Goal: Transaction & Acquisition: Purchase product/service

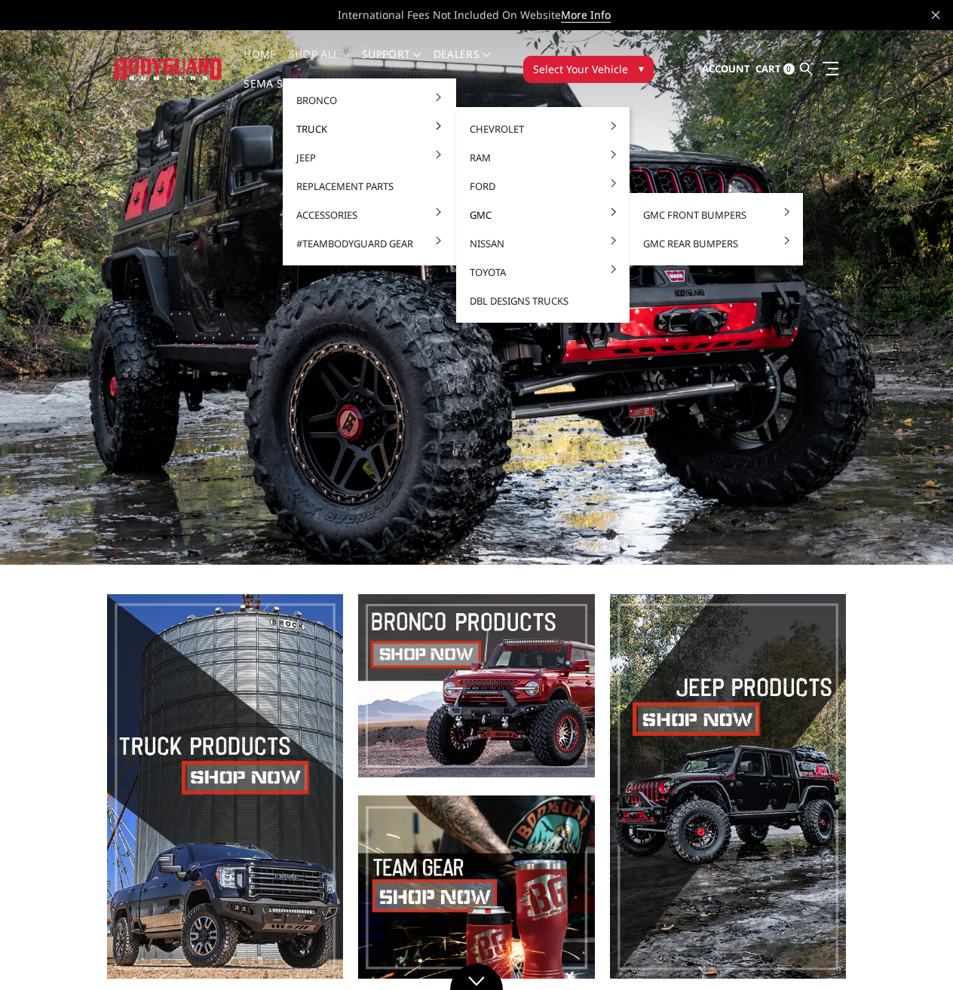
click at [462, 212] on link "GMC" at bounding box center [542, 215] width 161 height 29
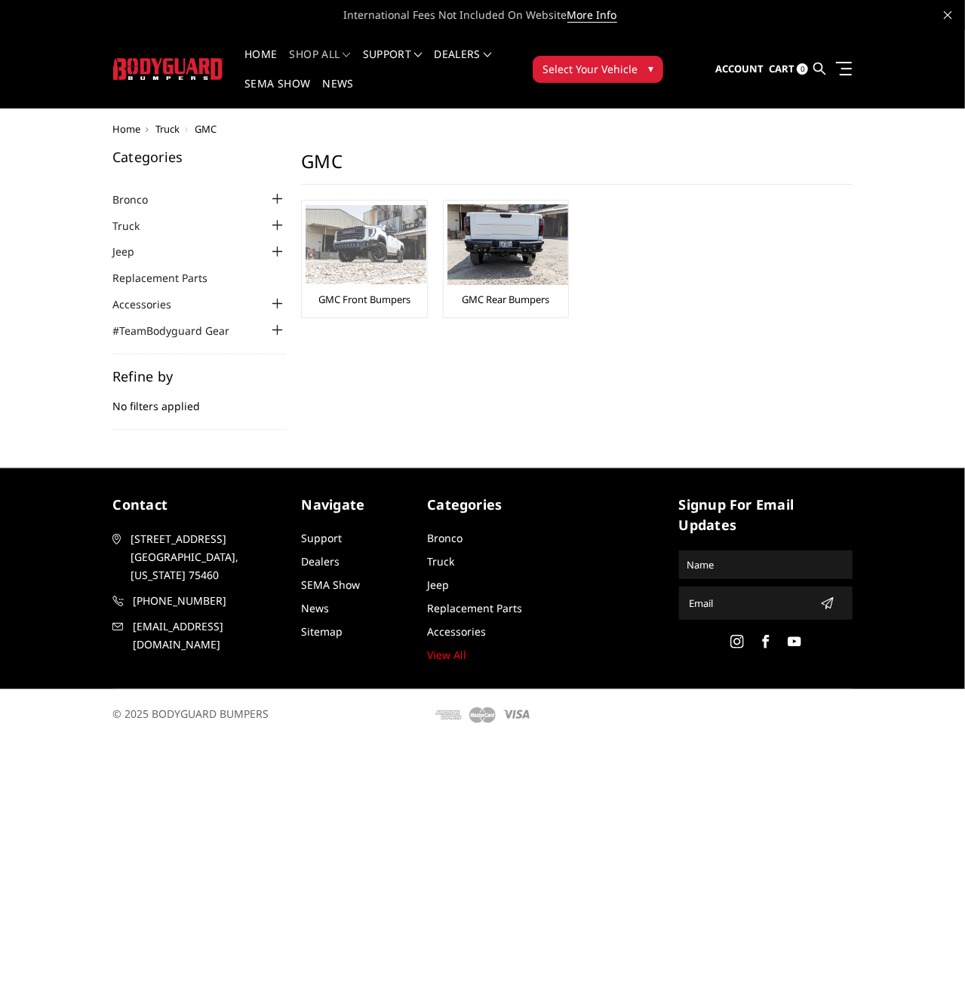
click at [305, 225] on img at bounding box center [365, 244] width 121 height 79
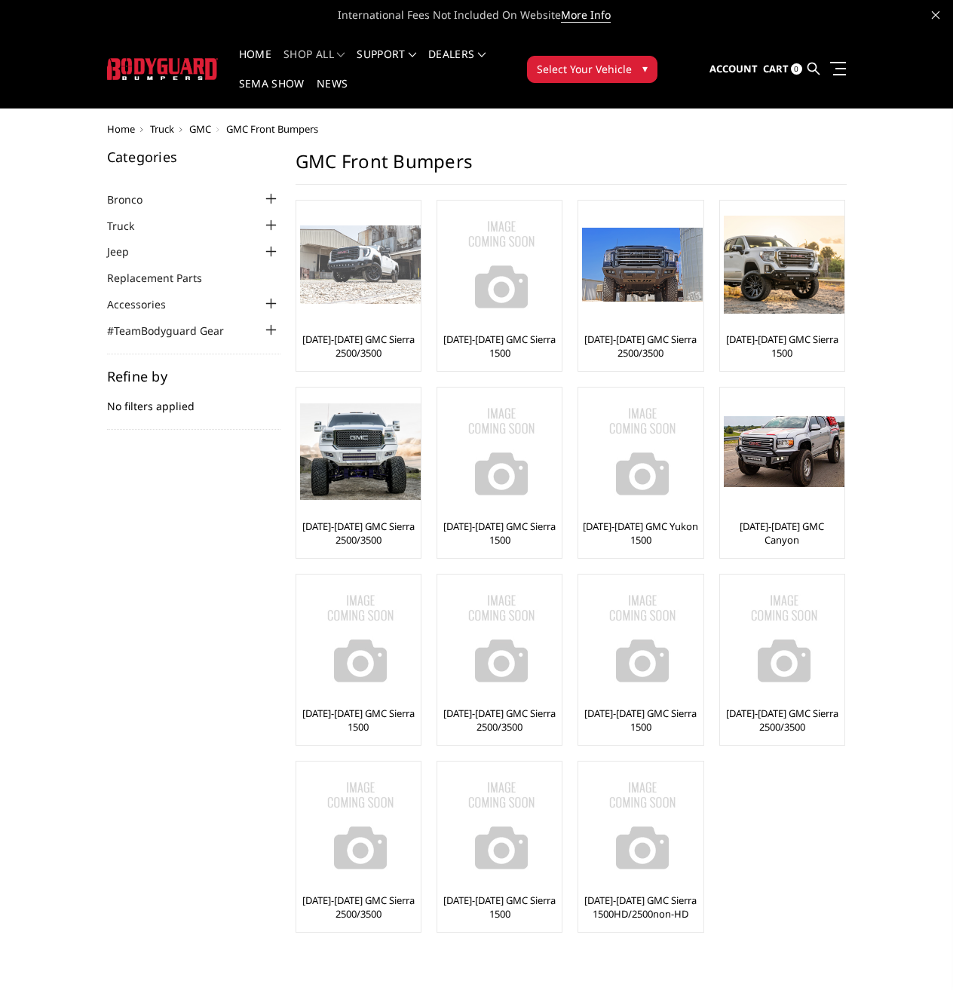
click at [300, 254] on img at bounding box center [360, 265] width 121 height 79
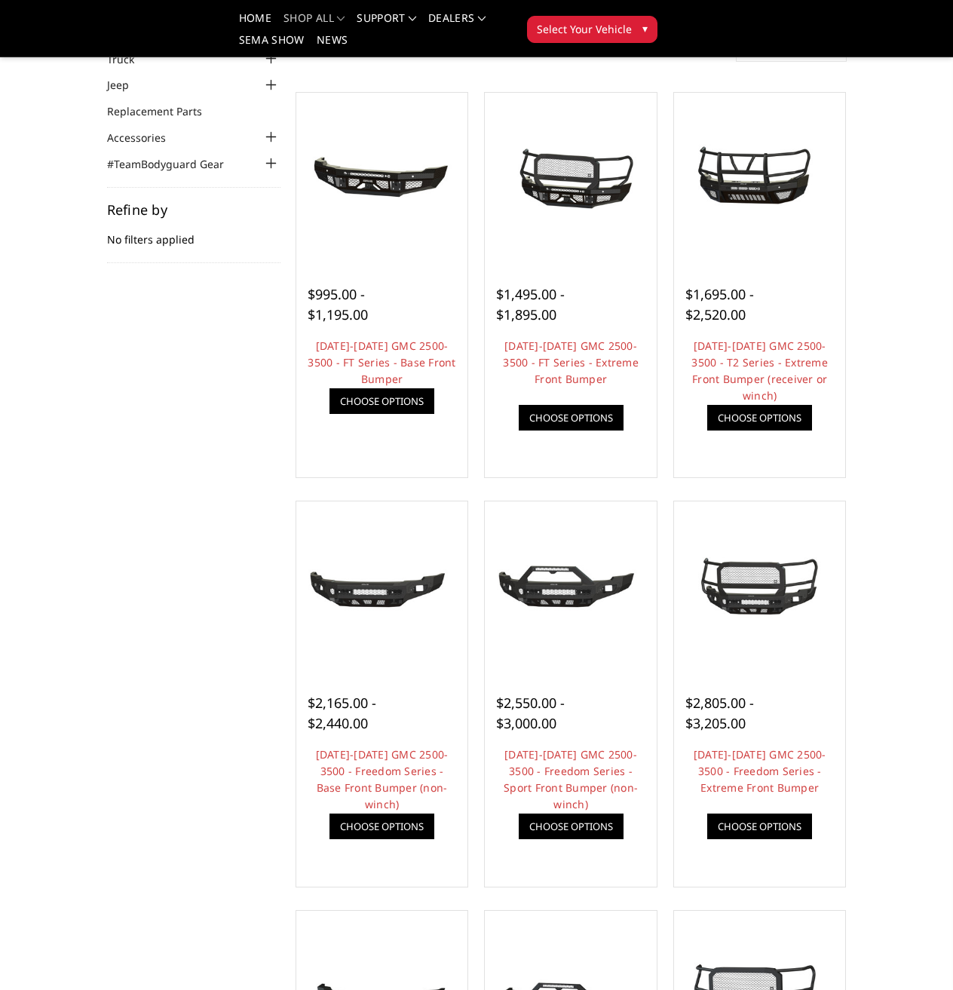
scroll to position [121, 0]
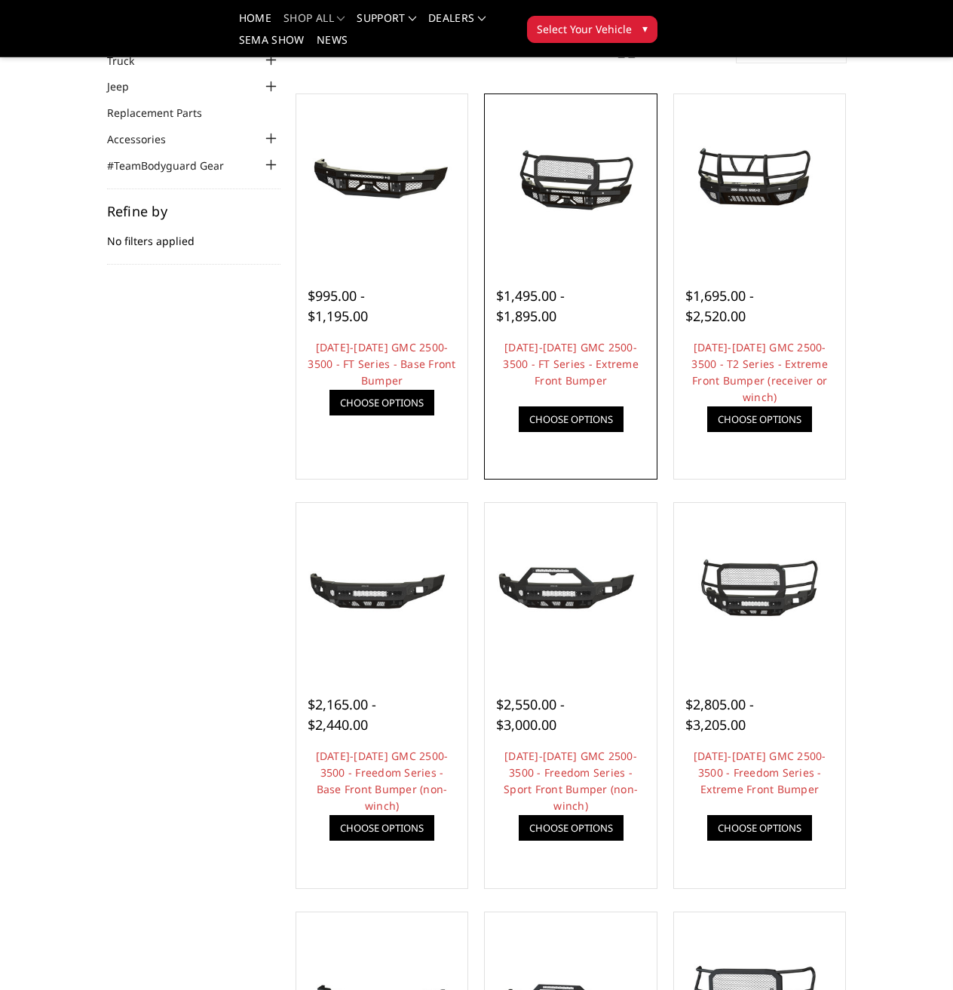
click at [0, 0] on img at bounding box center [0, 0] width 0 height 0
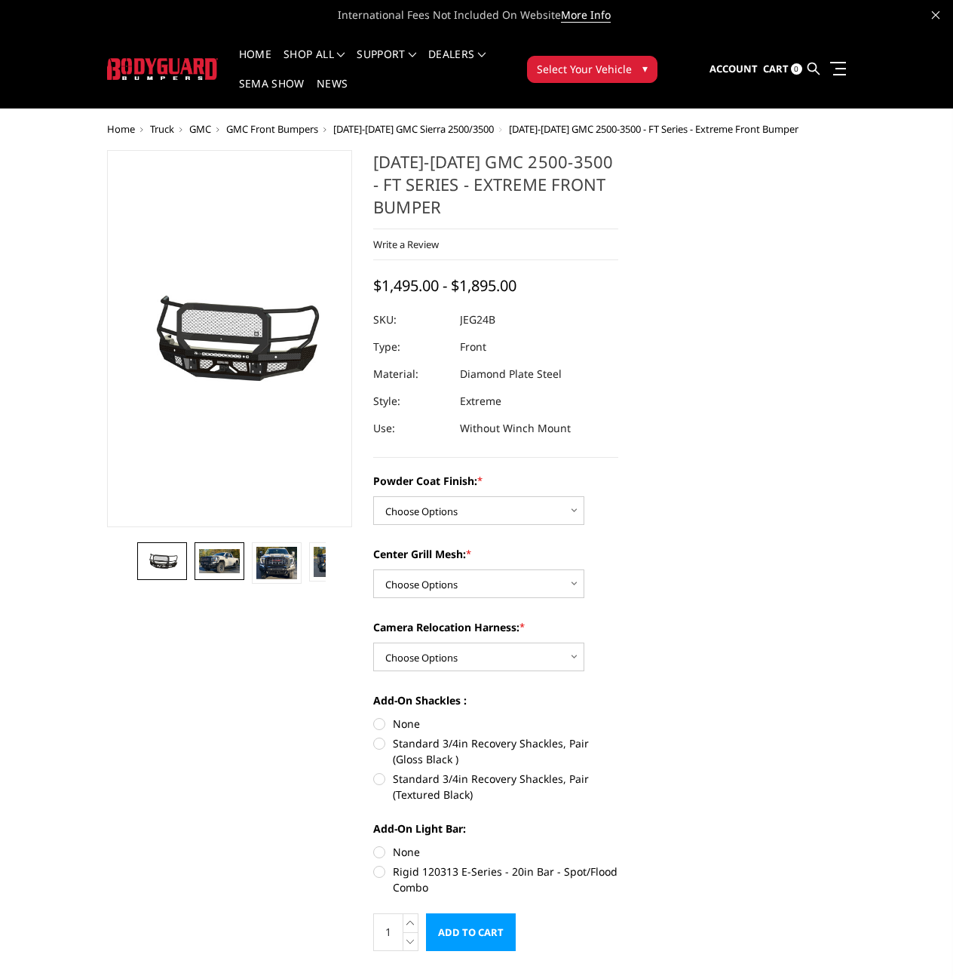
click at [199, 573] on img at bounding box center [219, 560] width 41 height 23
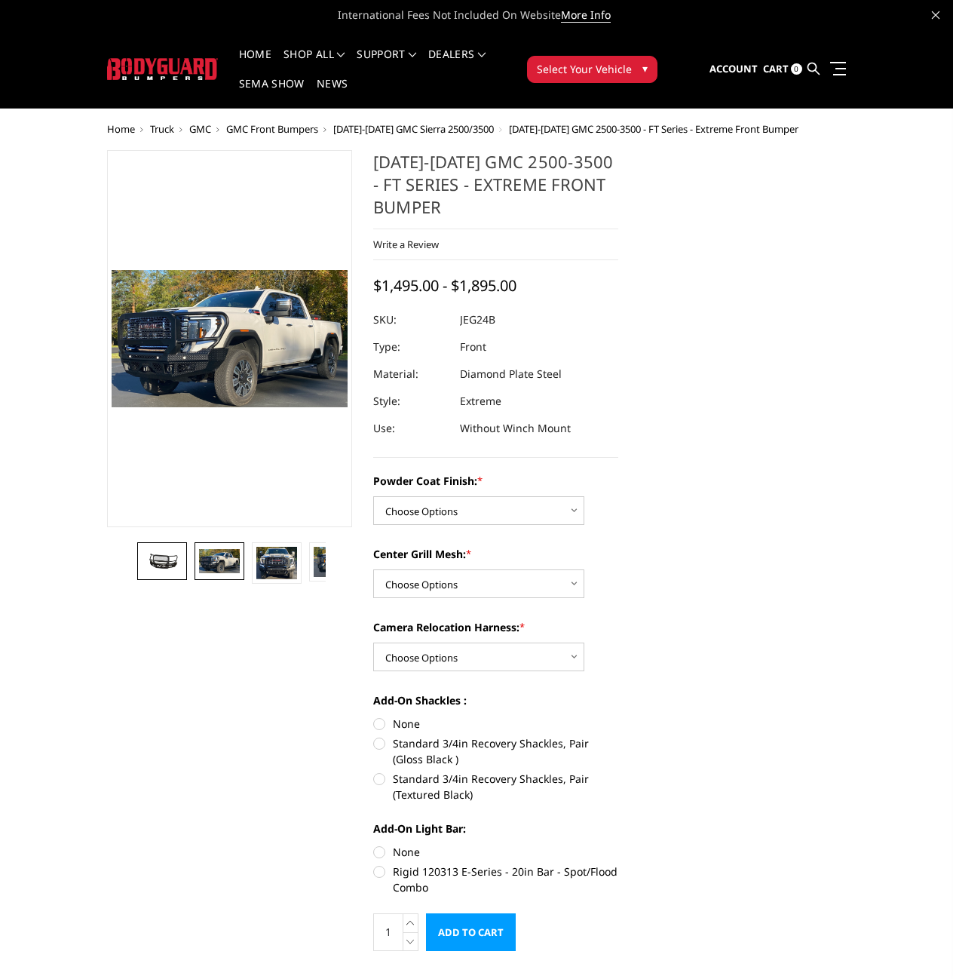
click at [142, 570] on img at bounding box center [162, 560] width 41 height 19
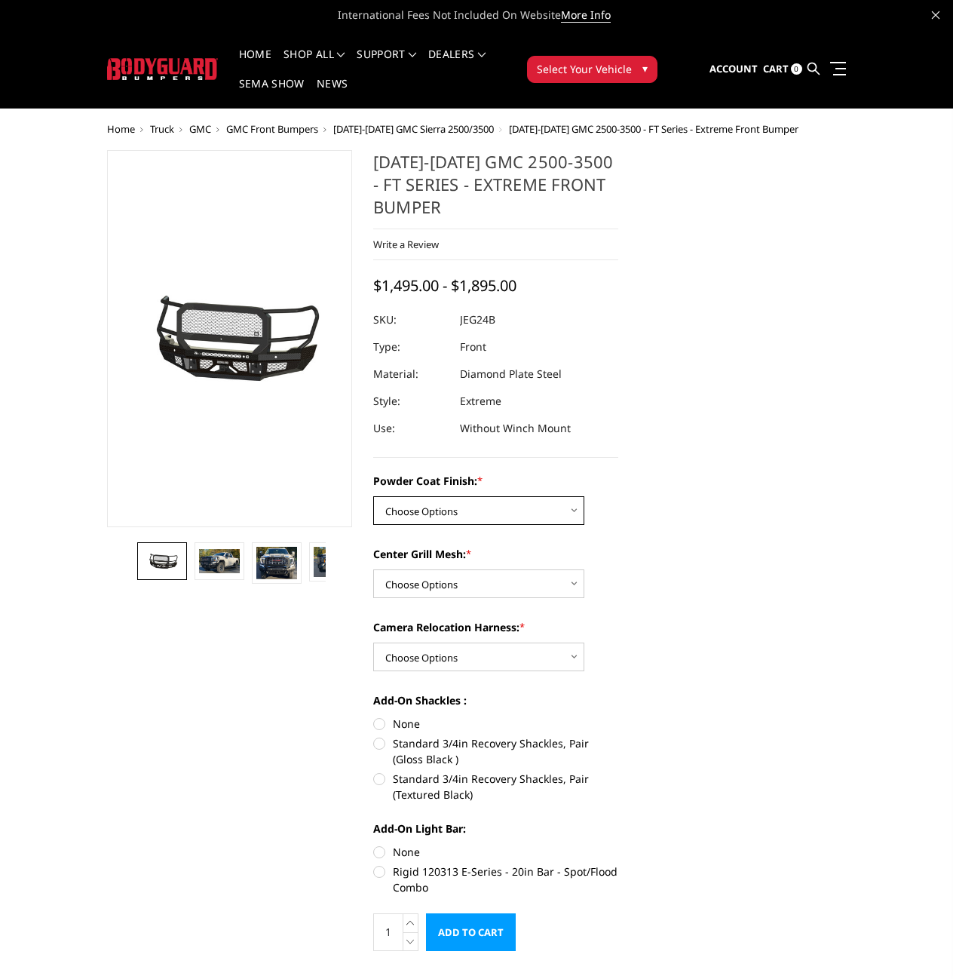
click at [516, 496] on select "Choose Options Bare Metal Gloss Black Powder Coat Textured Black Powder Coat" at bounding box center [478, 510] width 211 height 29
select select "3285"
click at [373, 496] on select "Choose Options Bare Metal Gloss Black Powder Coat Textured Black Powder Coat" at bounding box center [478, 510] width 211 height 29
click at [560, 569] on select "Choose Options WITH Expanded Metal in Center Grill WITHOUT Expanded Metal in Ce…" at bounding box center [478, 583] width 211 height 29
select select "3287"
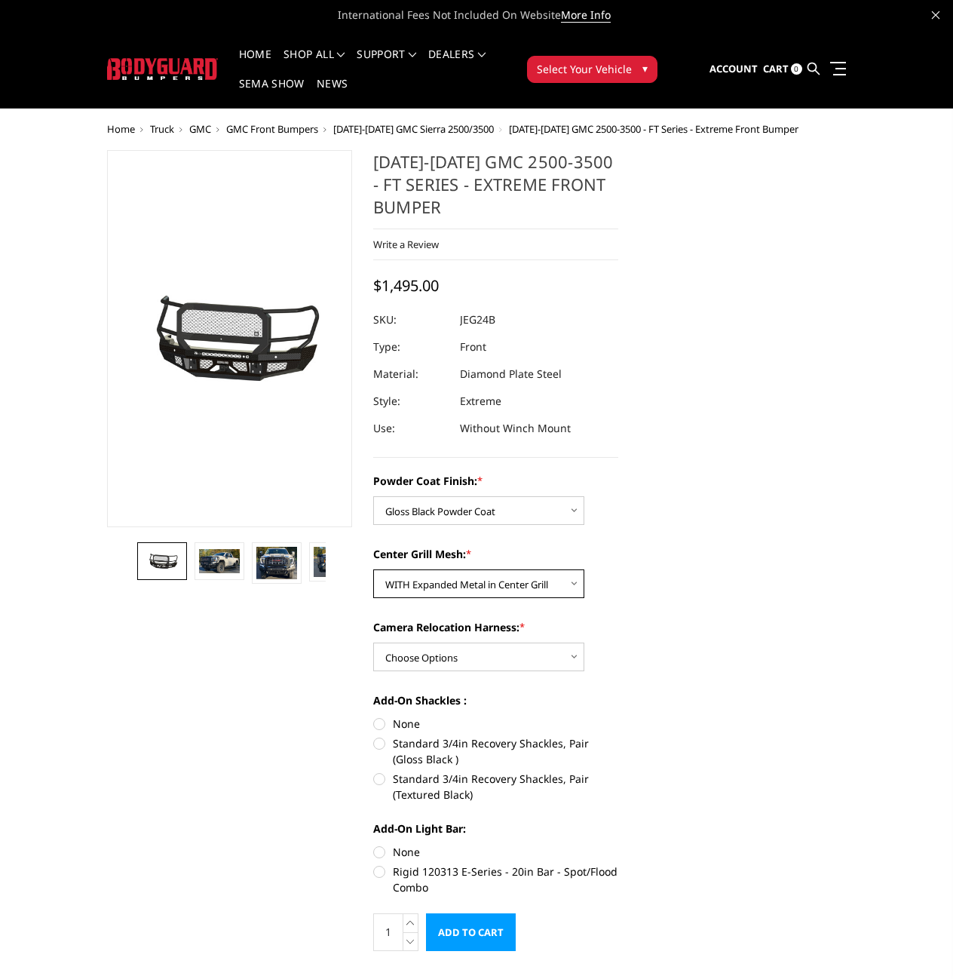
click at [373, 569] on select "Choose Options WITH Expanded Metal in Center Grill WITHOUT Expanded Metal in Ce…" at bounding box center [478, 583] width 211 height 29
click at [556, 643] on select "Choose Options WITH Camera Relocation Harness WITHOUT Camera Relocation Harness" at bounding box center [478, 657] width 211 height 29
select select "3289"
click at [373, 643] on select "Choose Options WITH Camera Relocation Harness WITHOUT Camera Relocation Harness" at bounding box center [478, 657] width 211 height 29
